Goal: Task Accomplishment & Management: Manage account settings

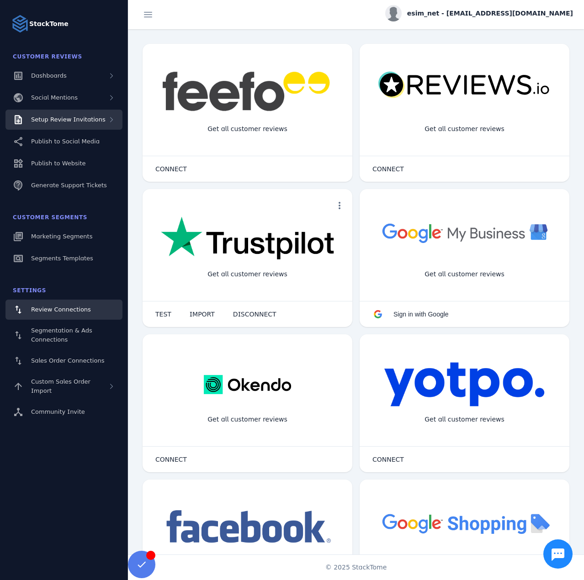
click at [69, 116] on span "Setup Review Invitations" at bounding box center [68, 119] width 74 height 7
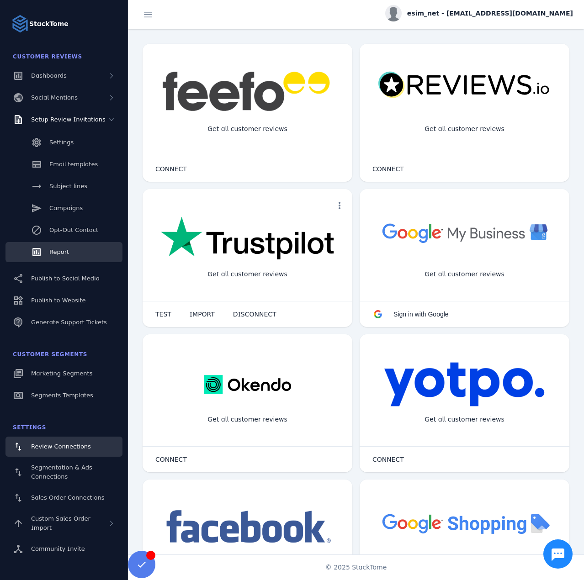
click at [64, 251] on span "Report" at bounding box center [59, 252] width 20 height 7
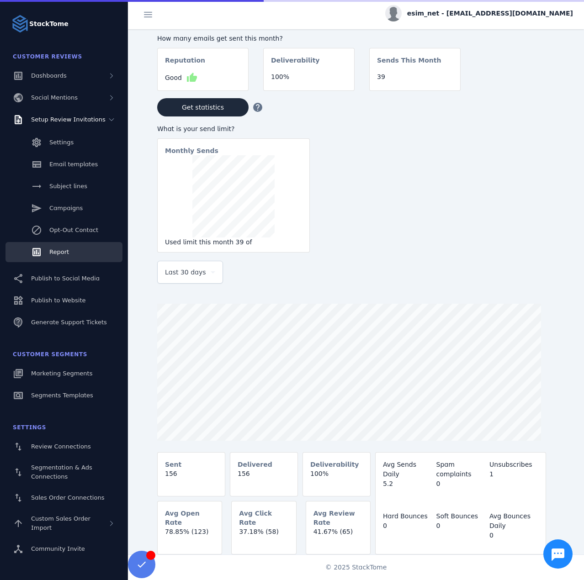
click at [183, 280] on div "Last 30 days" at bounding box center [190, 272] width 50 height 22
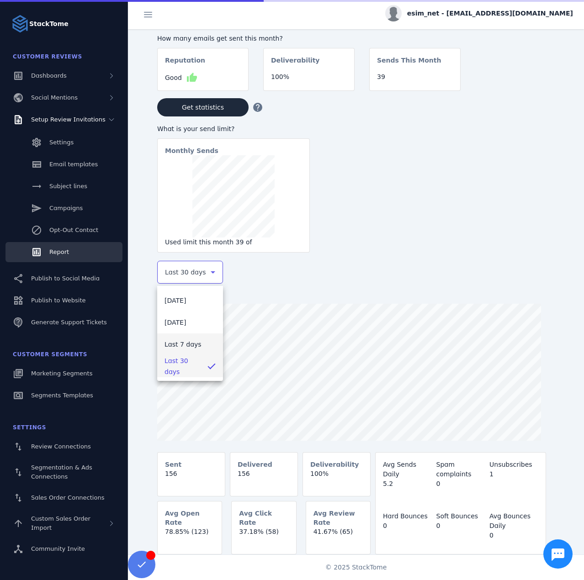
click at [173, 351] on mat-option "Last 7 days" at bounding box center [190, 345] width 66 height 22
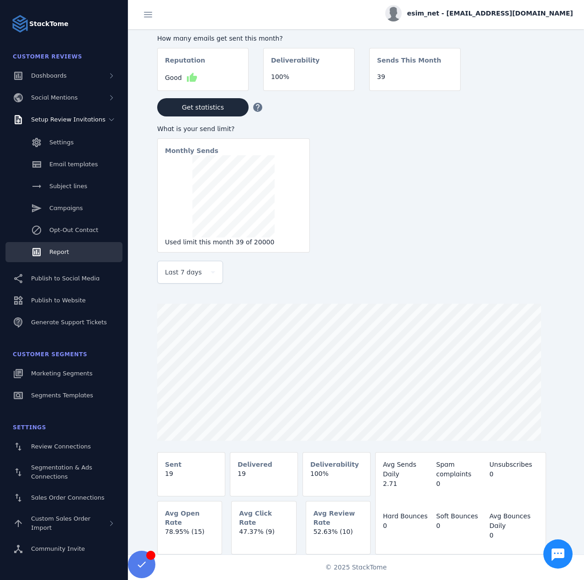
click at [497, 6] on div "esim_net - [EMAIL_ADDRESS][DOMAIN_NAME]" at bounding box center [479, 13] width 188 height 16
click at [533, 93] on span "Sign out" at bounding box center [544, 88] width 27 height 11
